Goal: Task Accomplishment & Management: Manage account settings

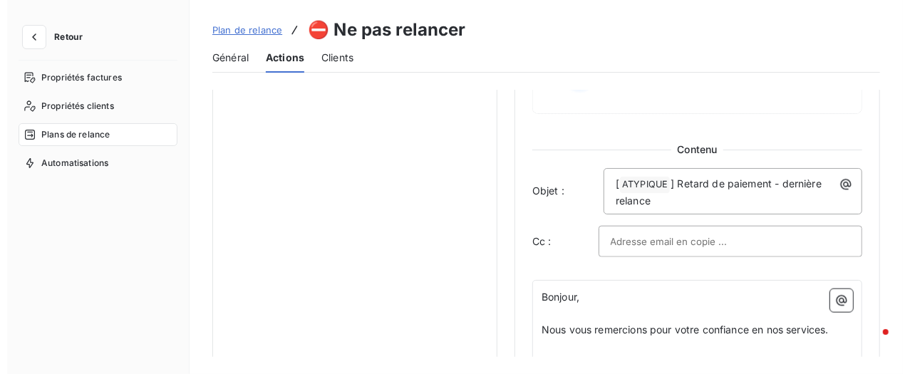
scroll to position [570, 0]
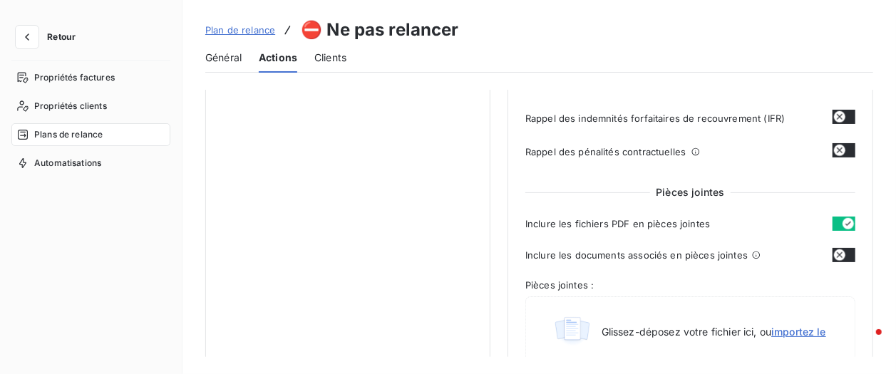
click at [32, 38] on icon "button" at bounding box center [27, 37] width 14 height 14
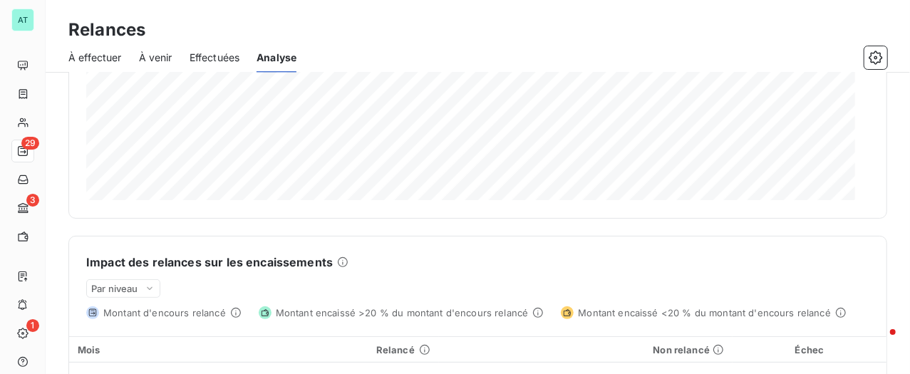
scroll to position [190, 0]
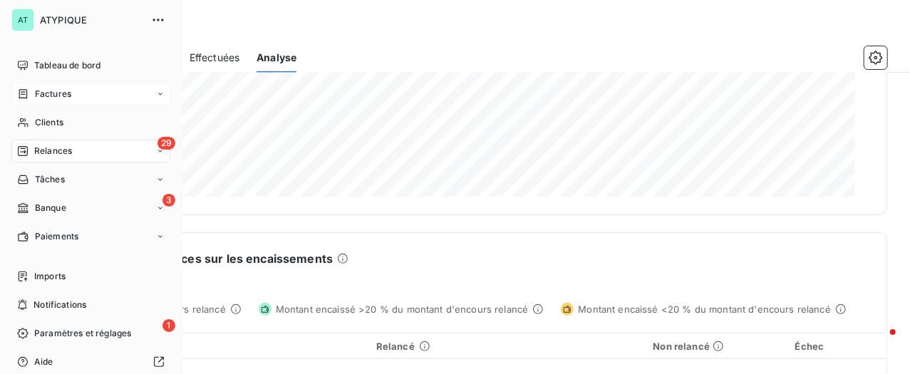
drag, startPoint x: 61, startPoint y: 97, endPoint x: 68, endPoint y: 100, distance: 8.0
click at [63, 97] on span "Factures" at bounding box center [53, 94] width 36 height 13
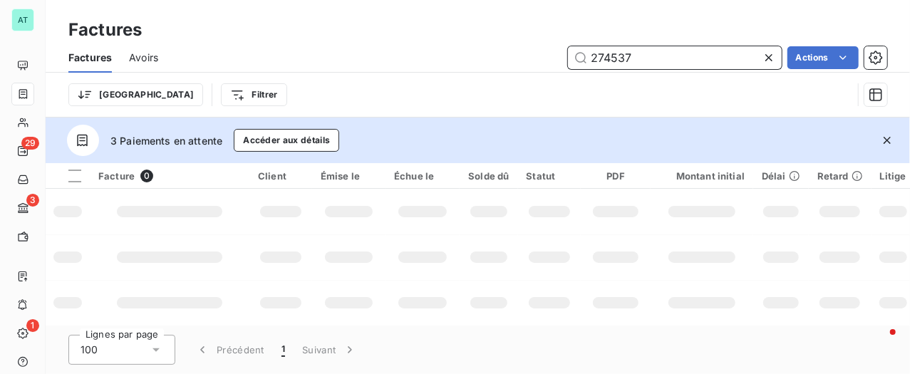
click at [657, 63] on input "274537" at bounding box center [675, 57] width 214 height 23
paste input "text"
click at [636, 51] on input "text" at bounding box center [675, 57] width 214 height 23
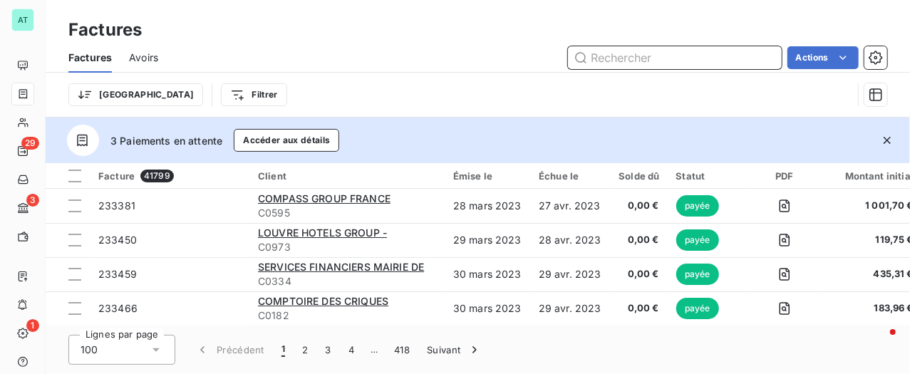
paste input "273813"
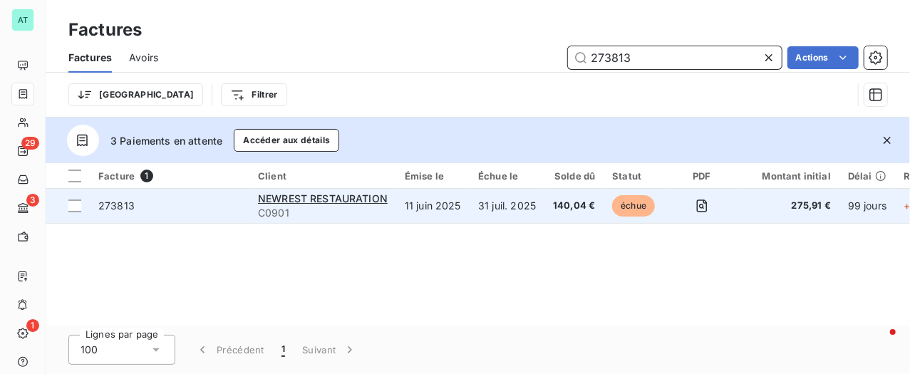
type input "273813"
click at [106, 212] on div "273813" at bounding box center [116, 206] width 36 height 14
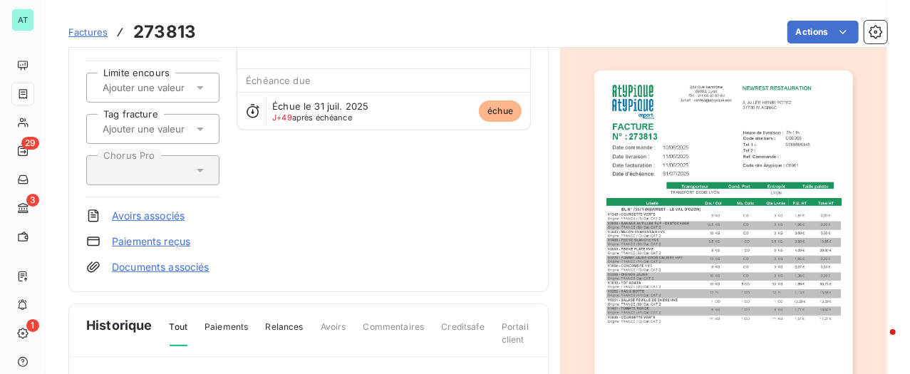
scroll to position [130, 0]
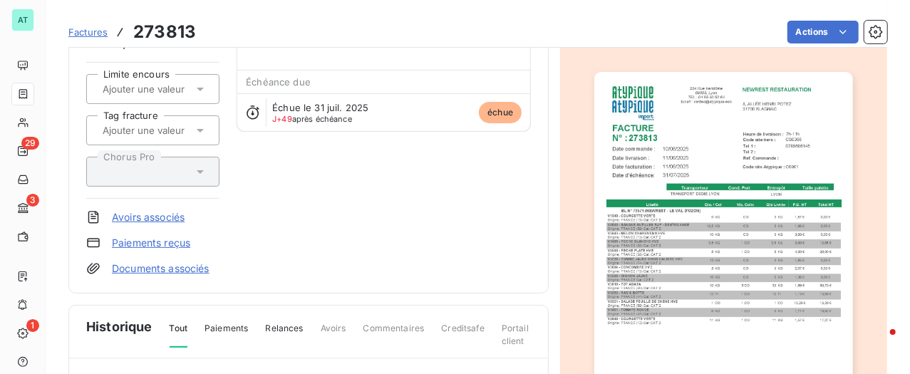
click at [166, 241] on link "Paiements reçus" at bounding box center [151, 243] width 78 height 14
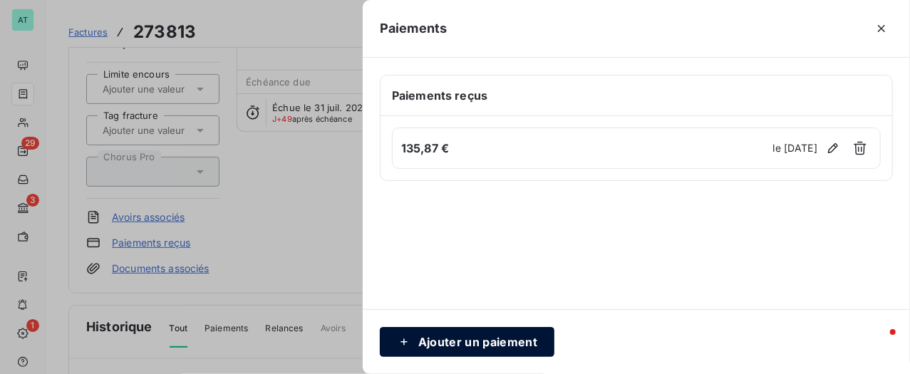
click at [457, 345] on button "Ajouter un paiement" at bounding box center [467, 342] width 175 height 30
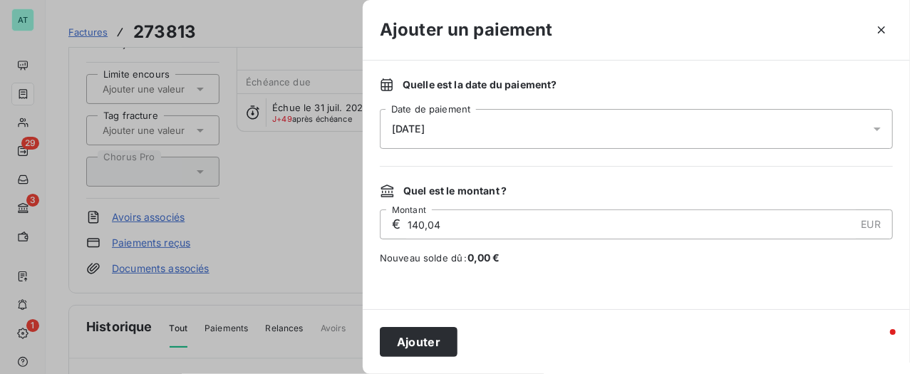
click at [494, 123] on div "[DATE]" at bounding box center [636, 129] width 513 height 40
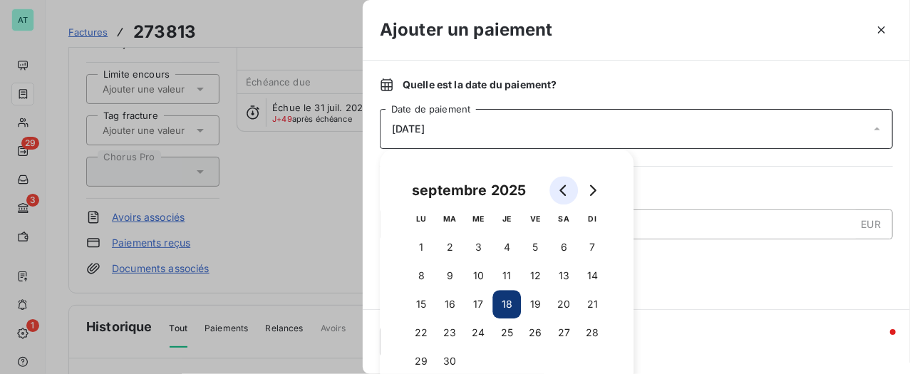
click at [562, 187] on icon "Go to previous month" at bounding box center [563, 190] width 11 height 11
click at [559, 188] on icon "Go to previous month" at bounding box center [563, 190] width 11 height 11
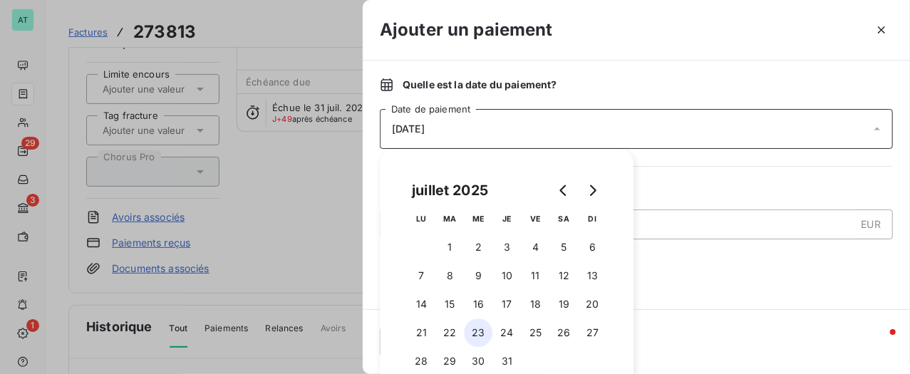
click at [482, 329] on button "23" at bounding box center [478, 333] width 29 height 29
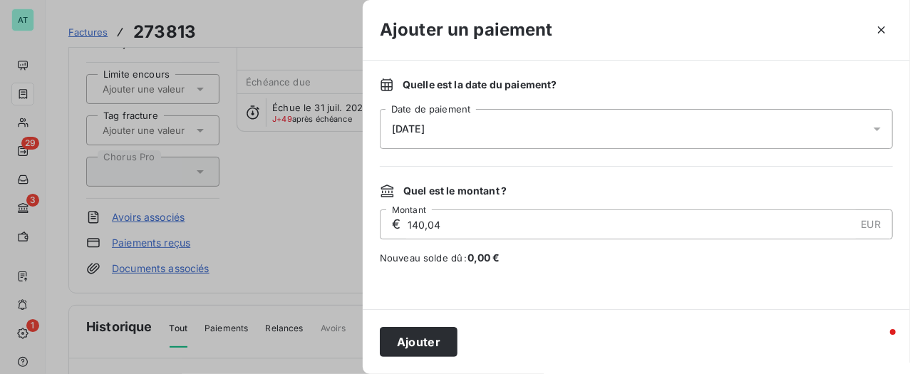
click at [683, 218] on input "140,04" at bounding box center [630, 224] width 449 height 29
click at [413, 345] on button "Ajouter" at bounding box center [419, 342] width 78 height 30
